Goal: Task Accomplishment & Management: Complete application form

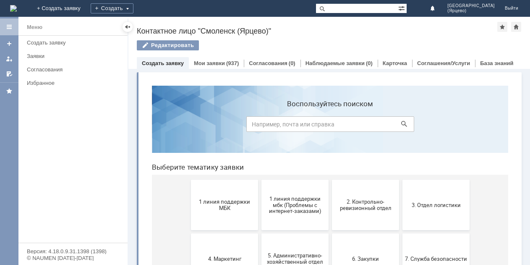
click at [233, 196] on button "1 линия поддержки МБК" at bounding box center [224, 205] width 67 height 50
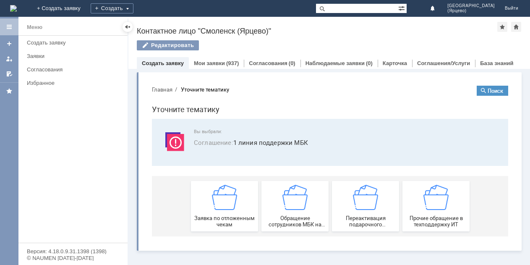
click at [233, 196] on img at bounding box center [224, 197] width 25 height 25
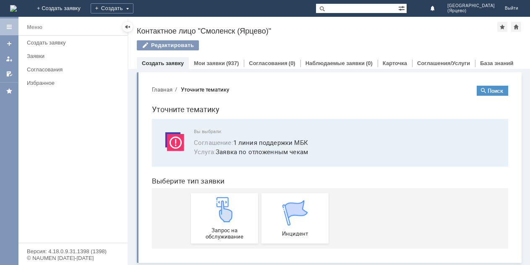
click at [224, 212] on img at bounding box center [224, 209] width 25 height 25
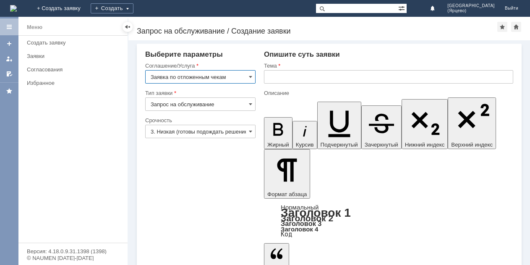
click at [187, 103] on input "Запрос на обслуживание" at bounding box center [200, 103] width 110 height 13
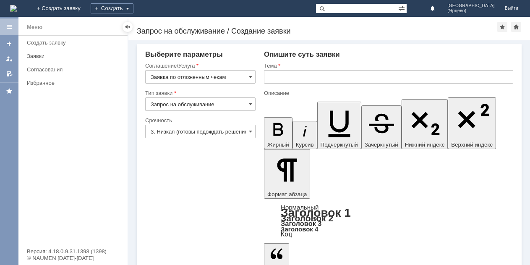
type input "Запрос на обслуживание"
click at [234, 131] on input "3. Низкая (готовы подождать решение)" at bounding box center [200, 131] width 110 height 13
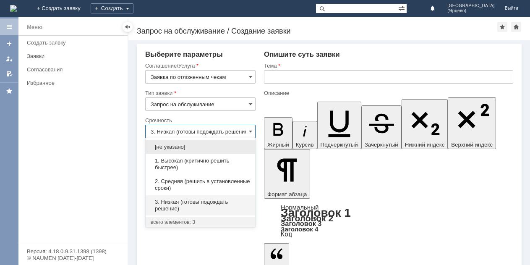
click at [195, 165] on span "1. Высокая (критично решить быстрее)" at bounding box center [200, 163] width 99 height 13
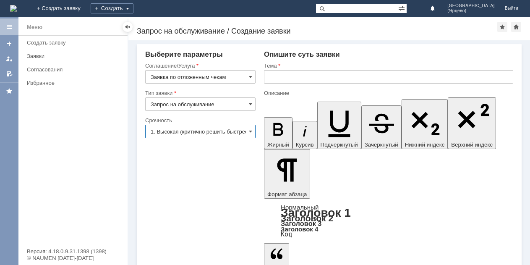
type input "1. Высокая (критично решить быстрее)"
click at [310, 74] on input "text" at bounding box center [388, 76] width 249 height 13
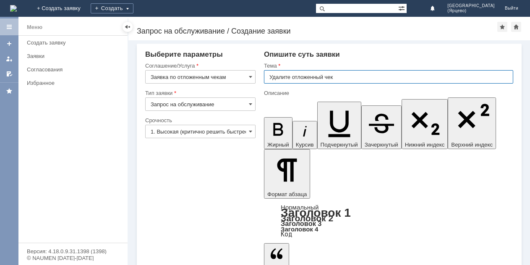
type input "Удалите отложенный чек"
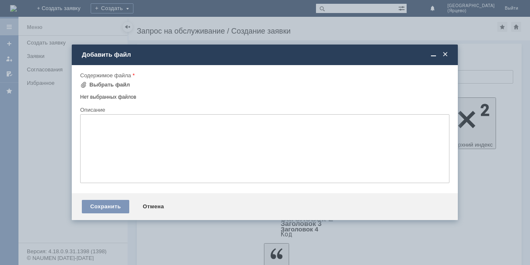
click at [82, 83] on span at bounding box center [83, 84] width 7 height 7
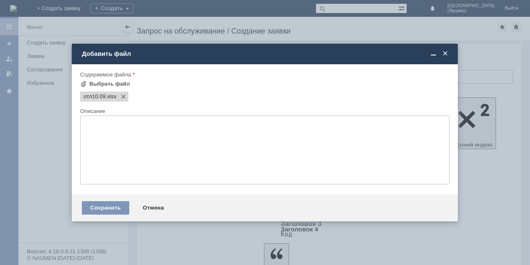
click at [111, 207] on div "Сохранить" at bounding box center [105, 207] width 47 height 13
